Goal: Feedback & Contribution: Leave review/rating

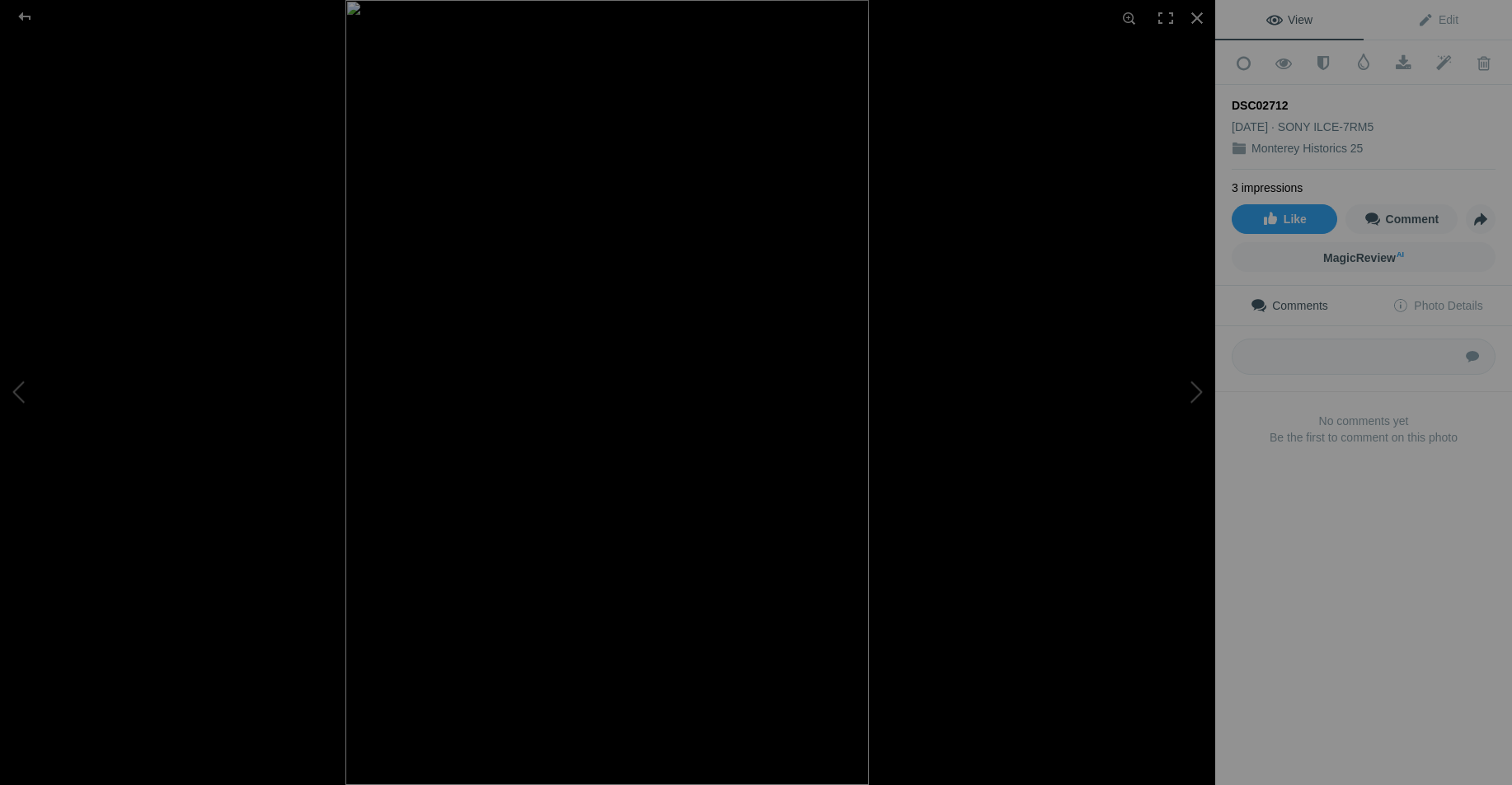
scroll to position [246, 0]
click at [1194, 388] on button at bounding box center [1153, 392] width 123 height 282
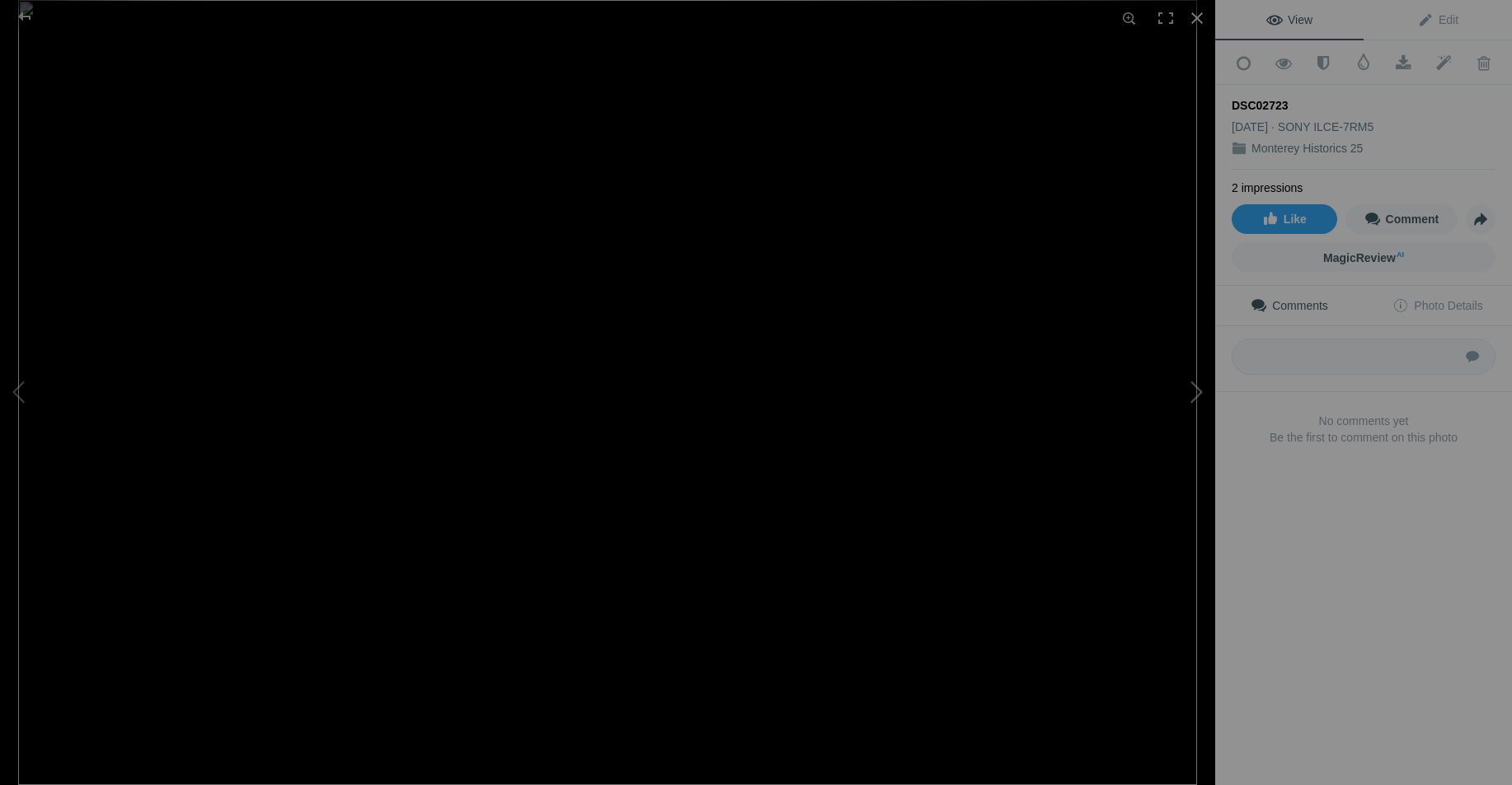
click at [1194, 388] on button at bounding box center [1153, 392] width 123 height 282
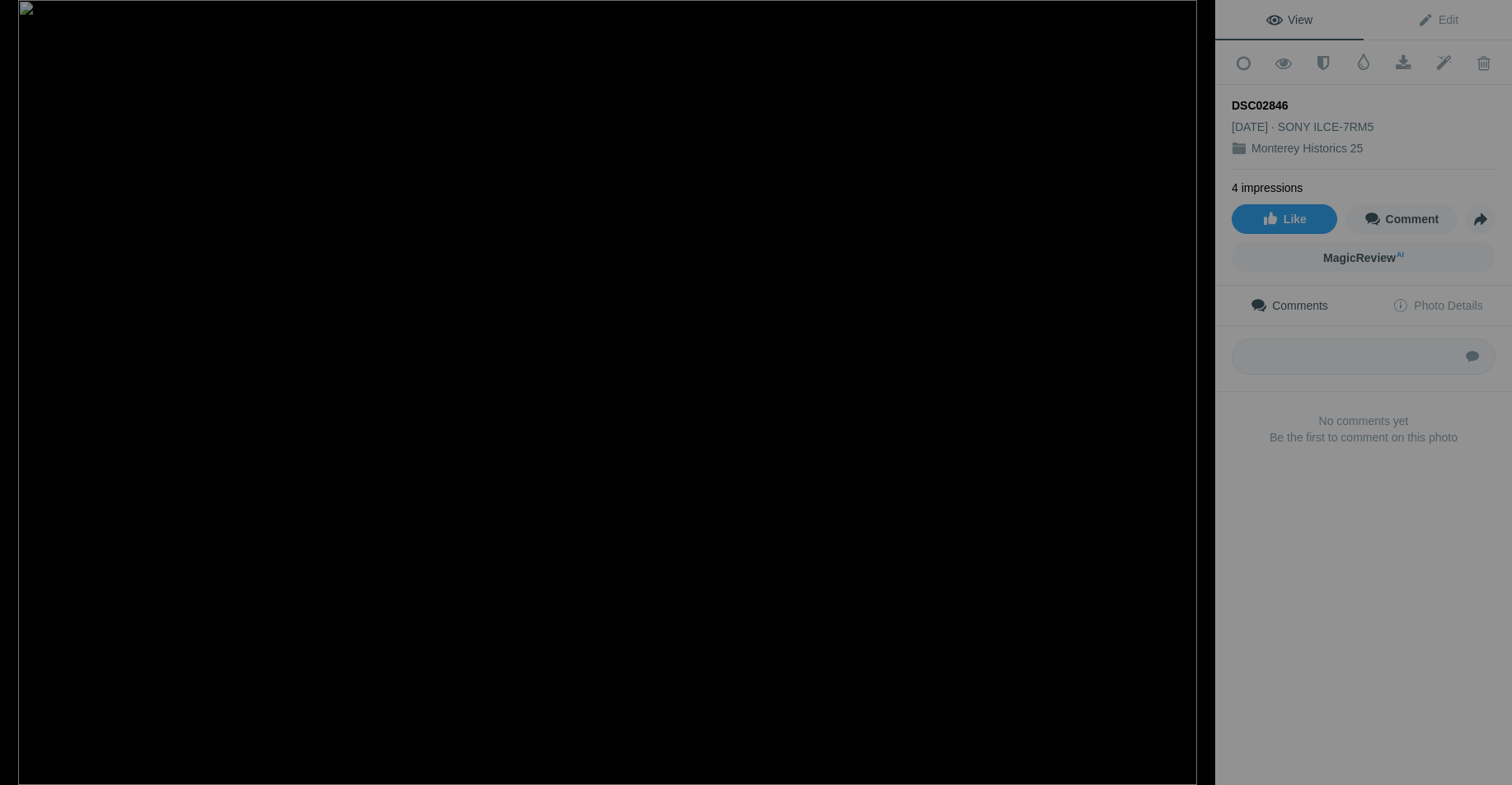
click at [1194, 388] on button at bounding box center [1153, 392] width 123 height 282
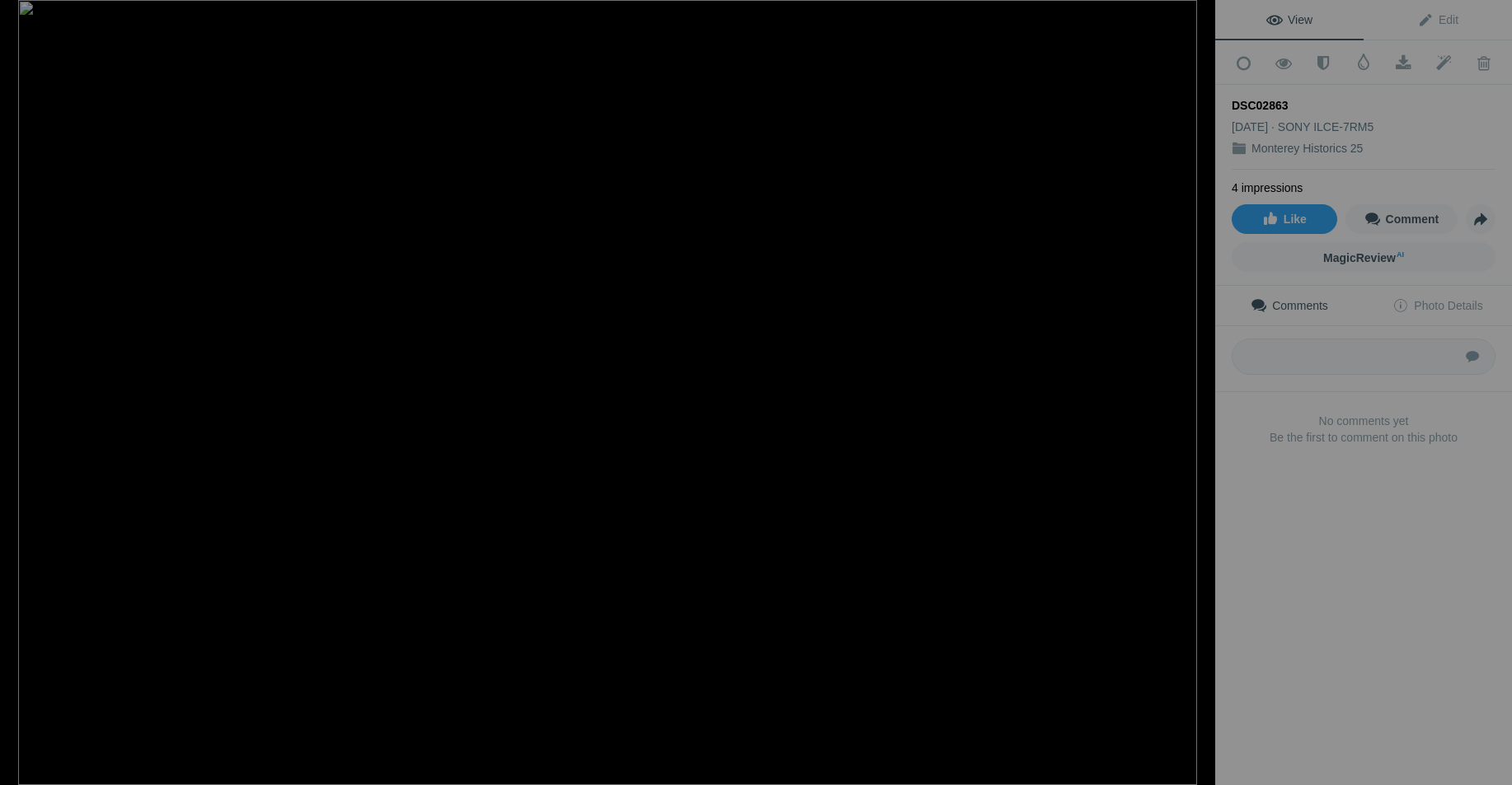
click at [1194, 388] on button at bounding box center [1153, 392] width 123 height 282
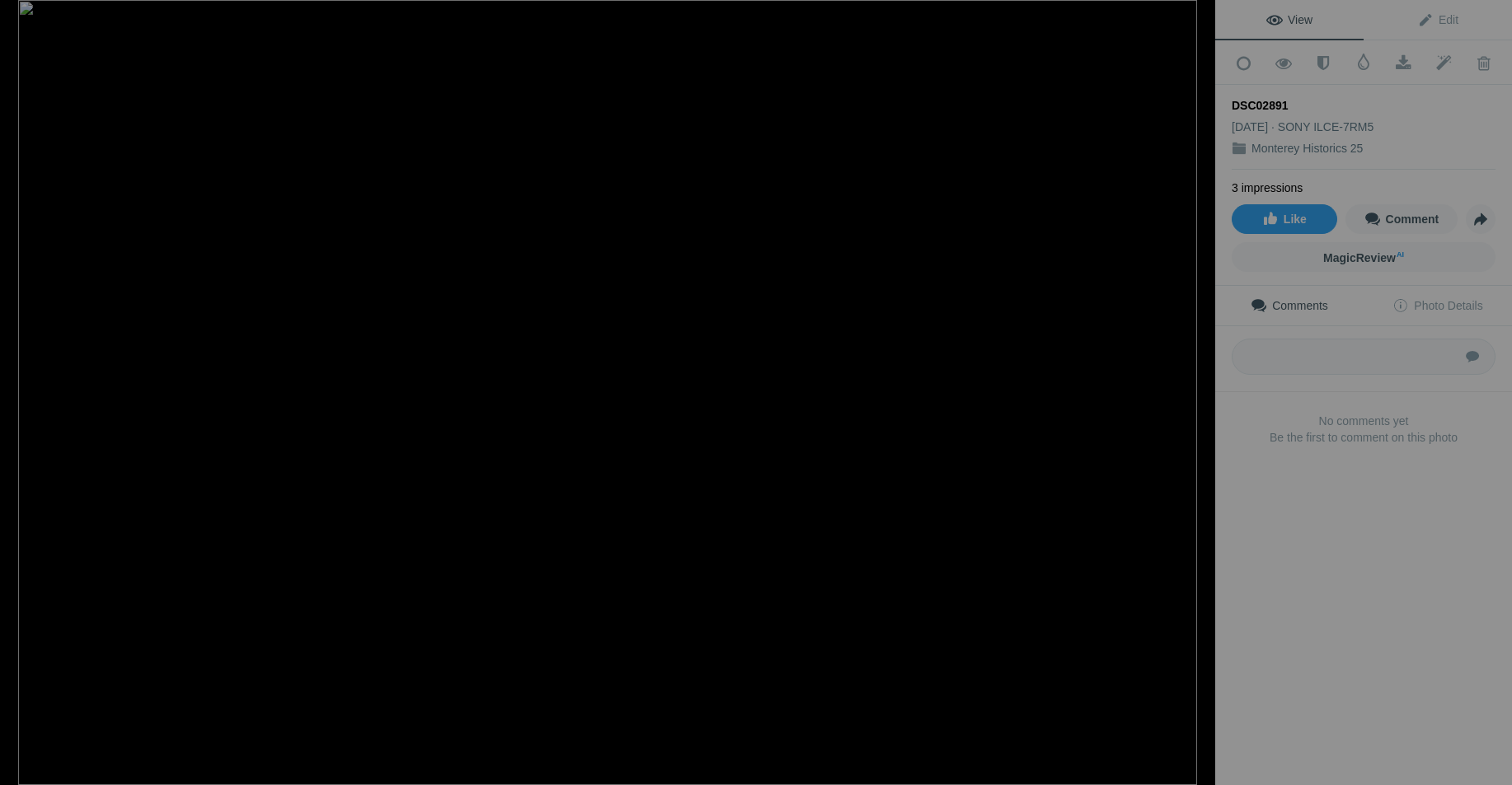
click at [1194, 388] on button at bounding box center [1153, 392] width 123 height 282
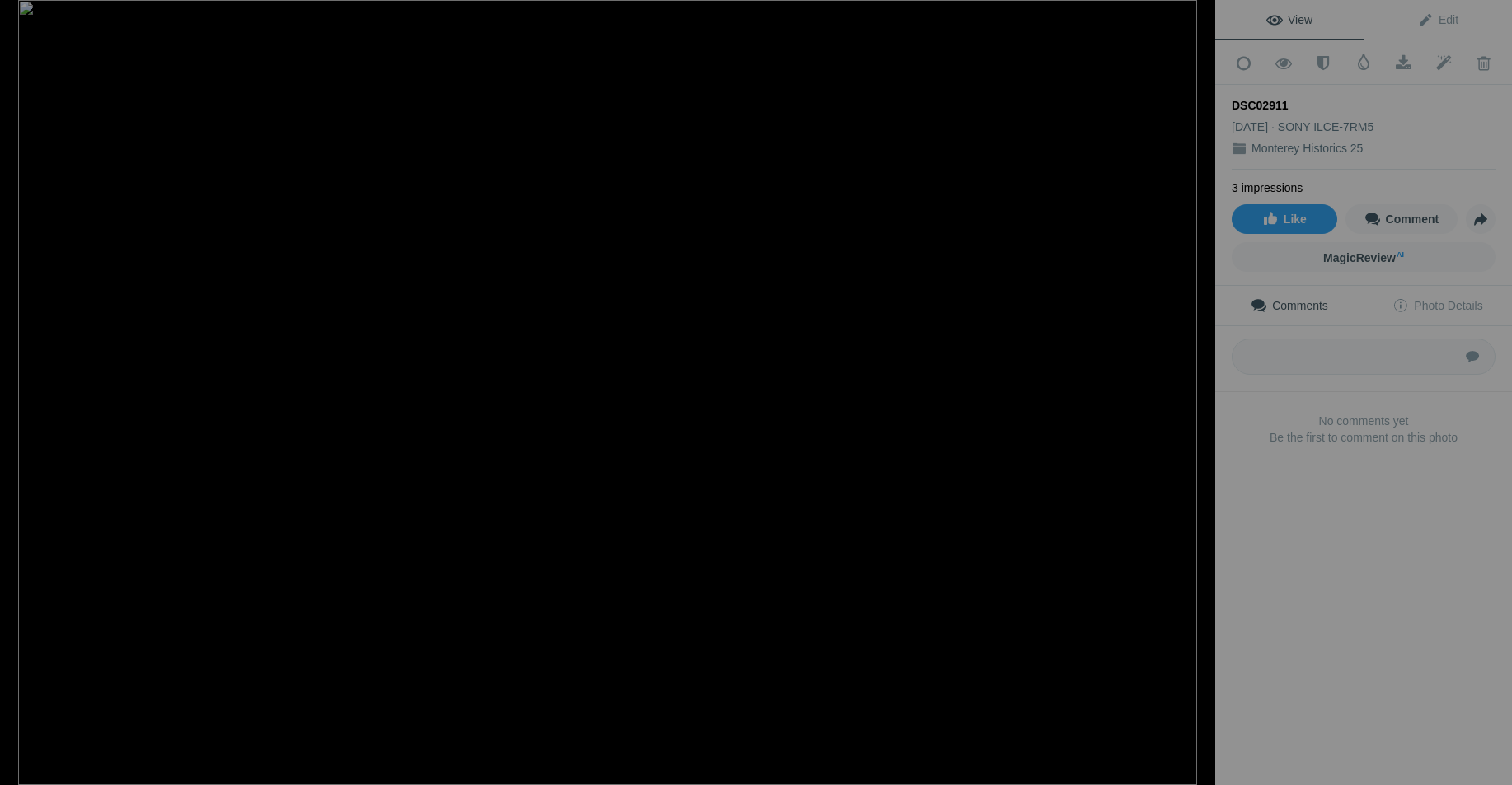
click at [1194, 388] on button at bounding box center [1153, 392] width 123 height 282
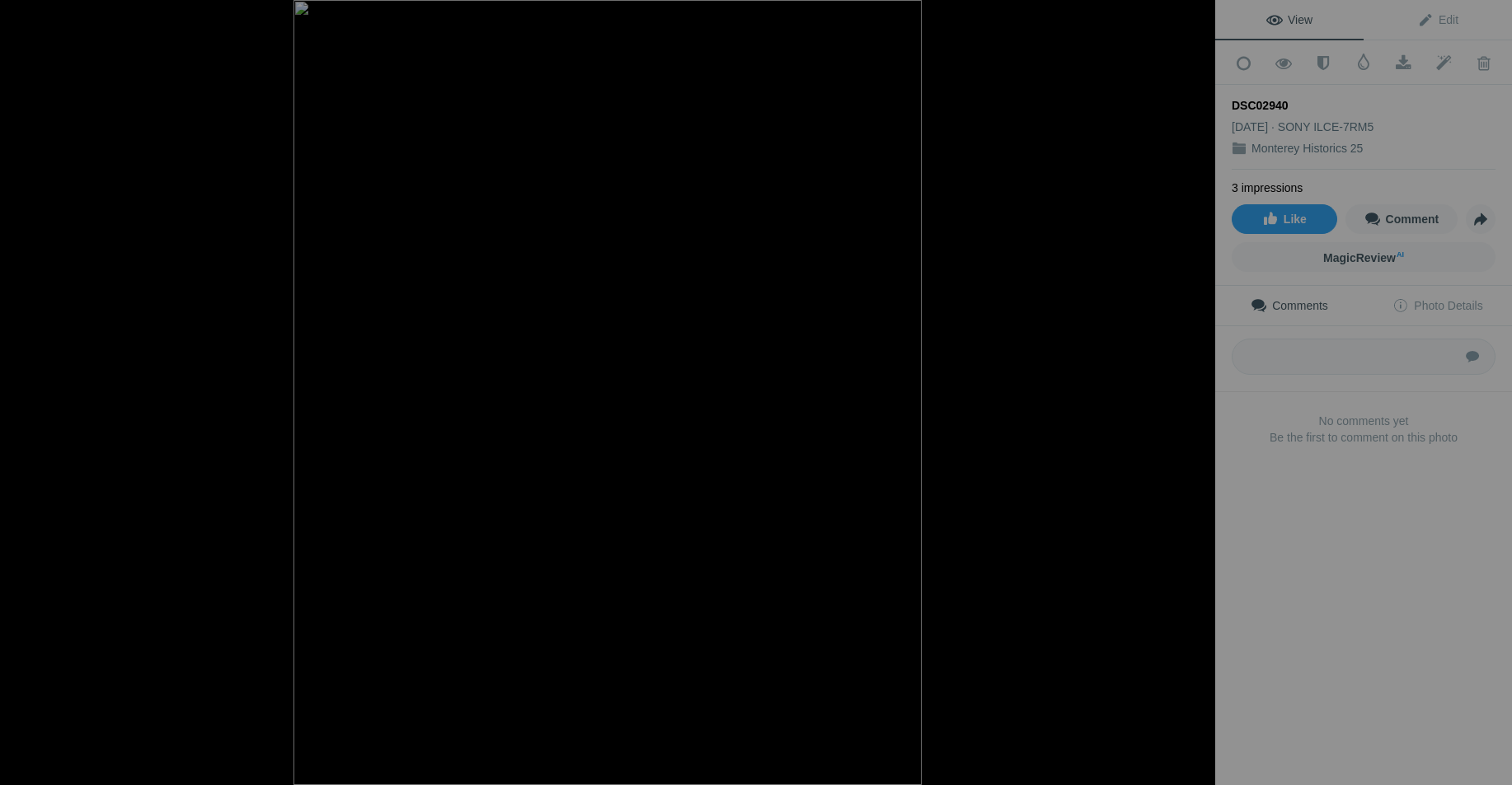
click at [1194, 388] on button at bounding box center [1153, 392] width 123 height 282
click at [24, 390] on button at bounding box center [62, 392] width 123 height 282
click at [589, 526] on img at bounding box center [607, 392] width 1179 height 785
click at [1189, 386] on button at bounding box center [1153, 392] width 123 height 282
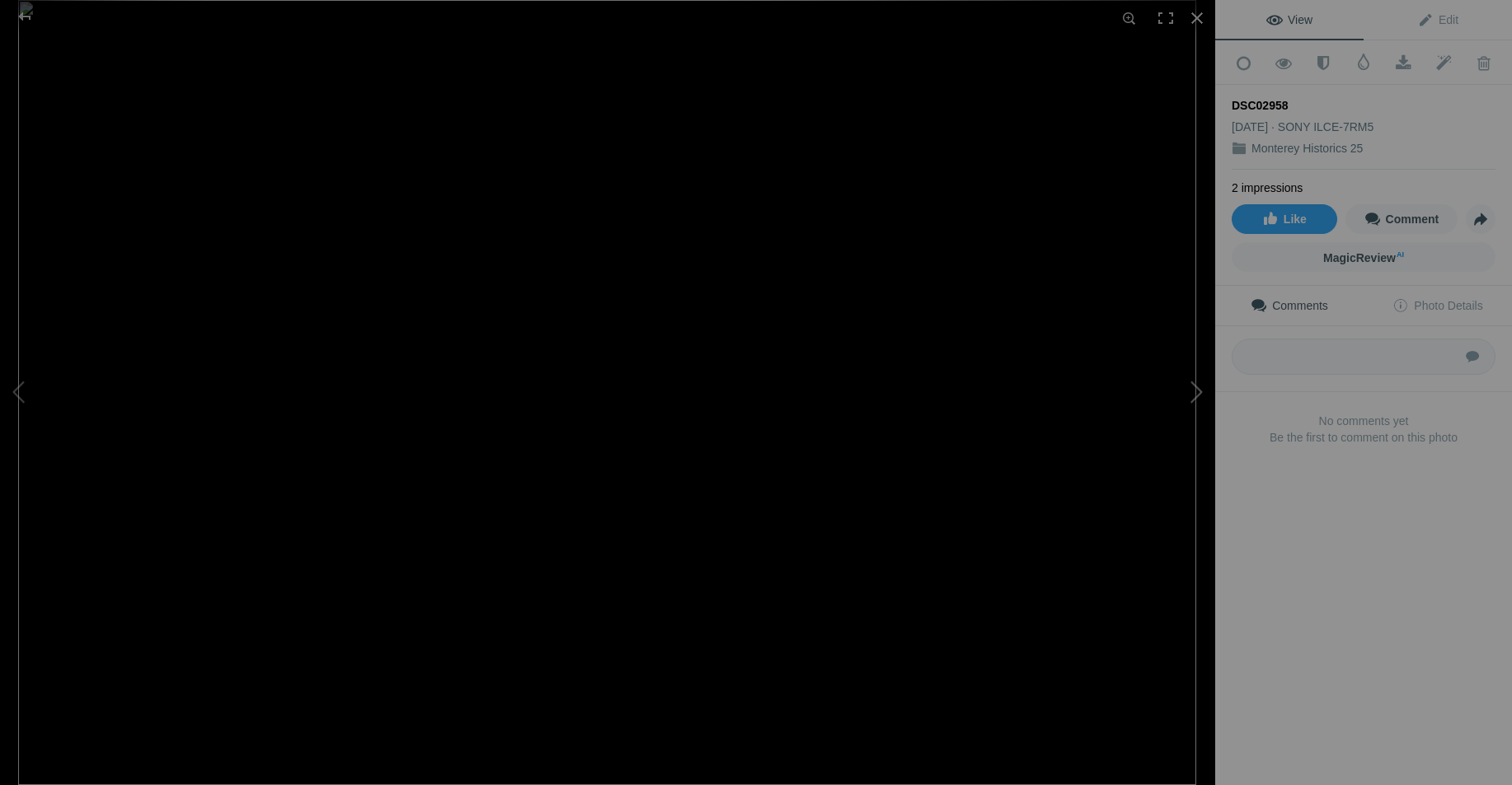
click at [1190, 388] on button at bounding box center [1153, 392] width 123 height 282
click at [1373, 253] on span "MagicReview AI" at bounding box center [1363, 257] width 80 height 13
